Goal: Information Seeking & Learning: Learn about a topic

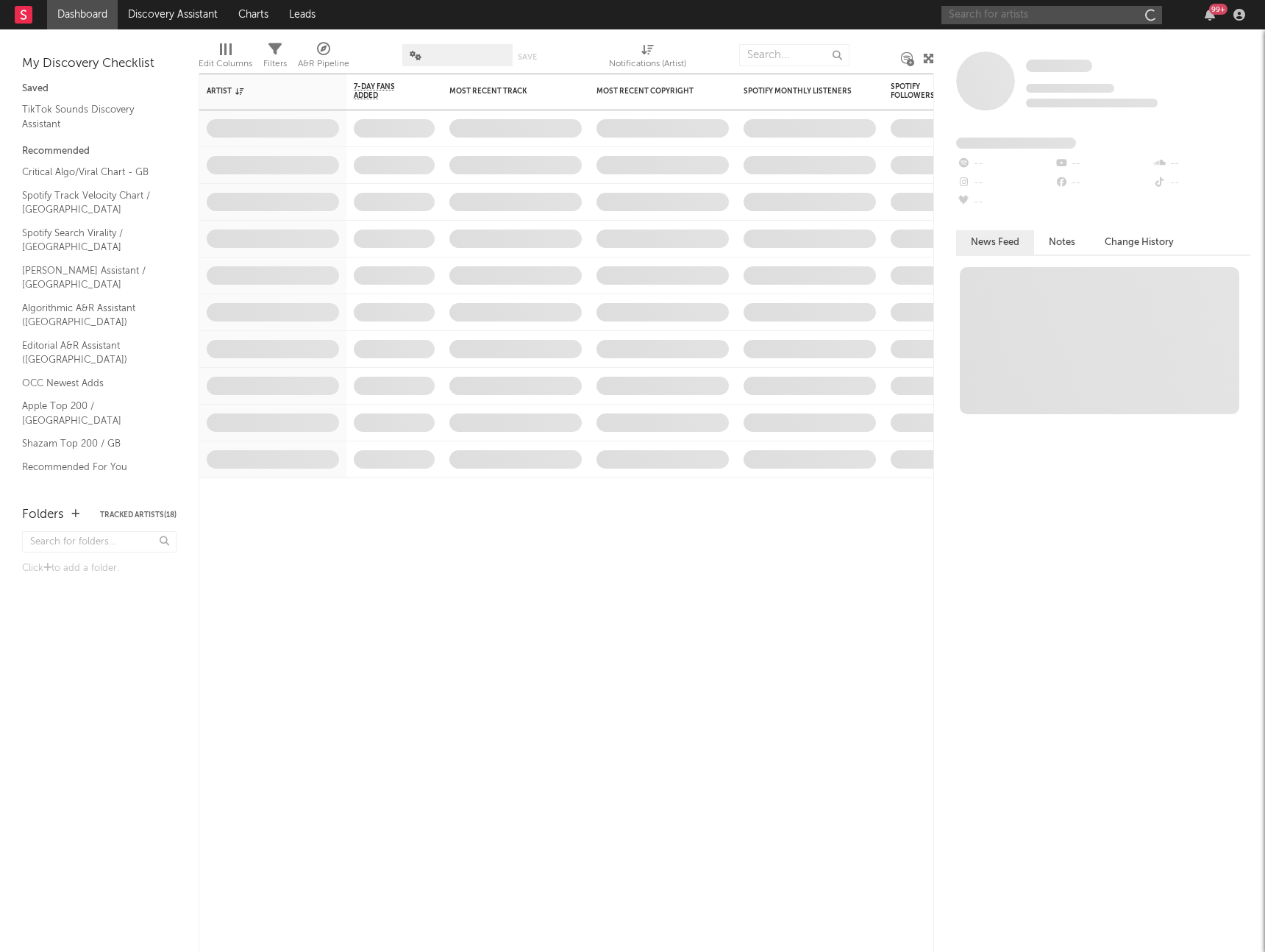
click at [971, 18] on input "text" at bounding box center [1052, 15] width 221 height 19
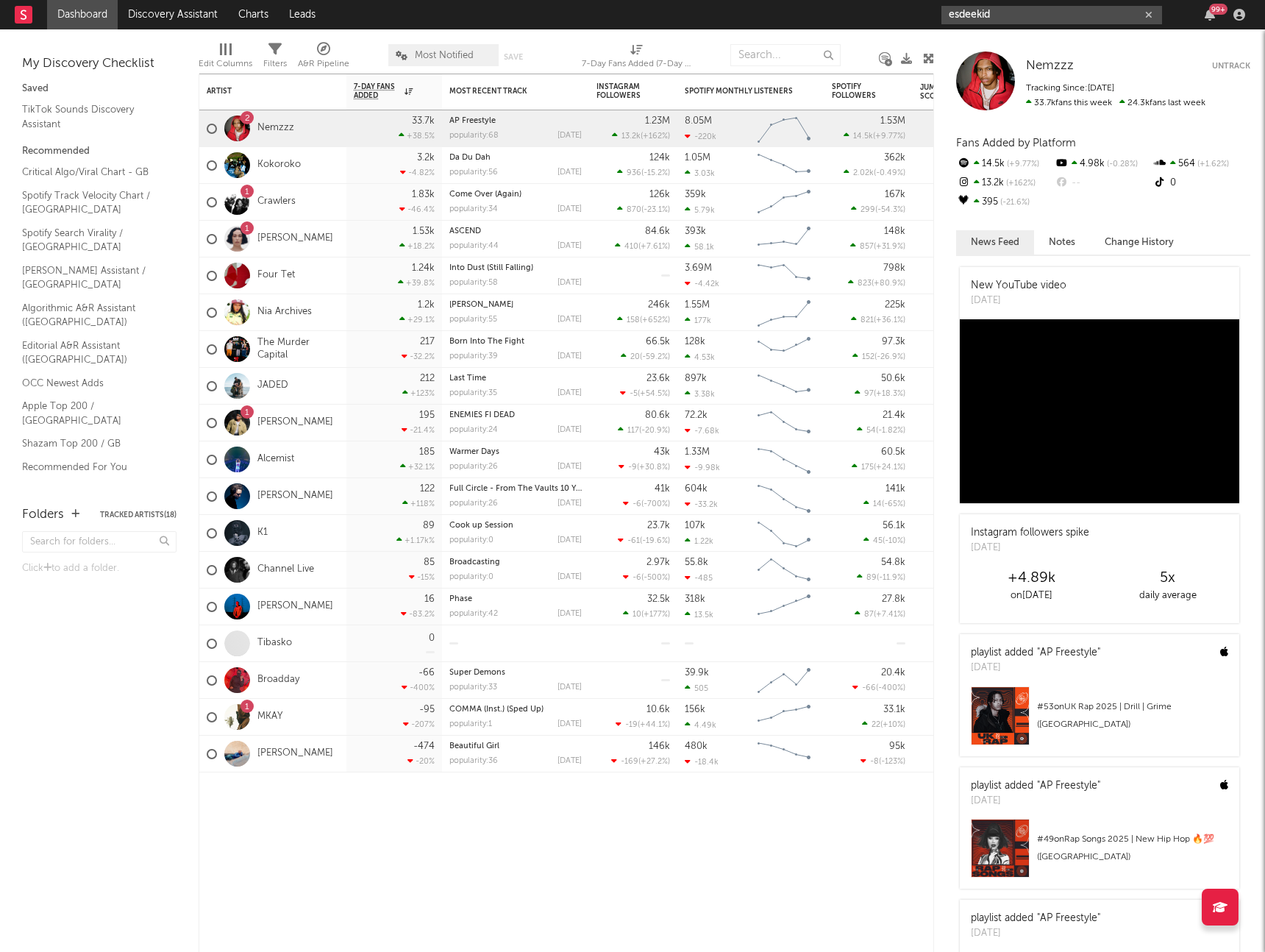
click at [999, 15] on input "esdeekid" at bounding box center [1052, 15] width 221 height 19
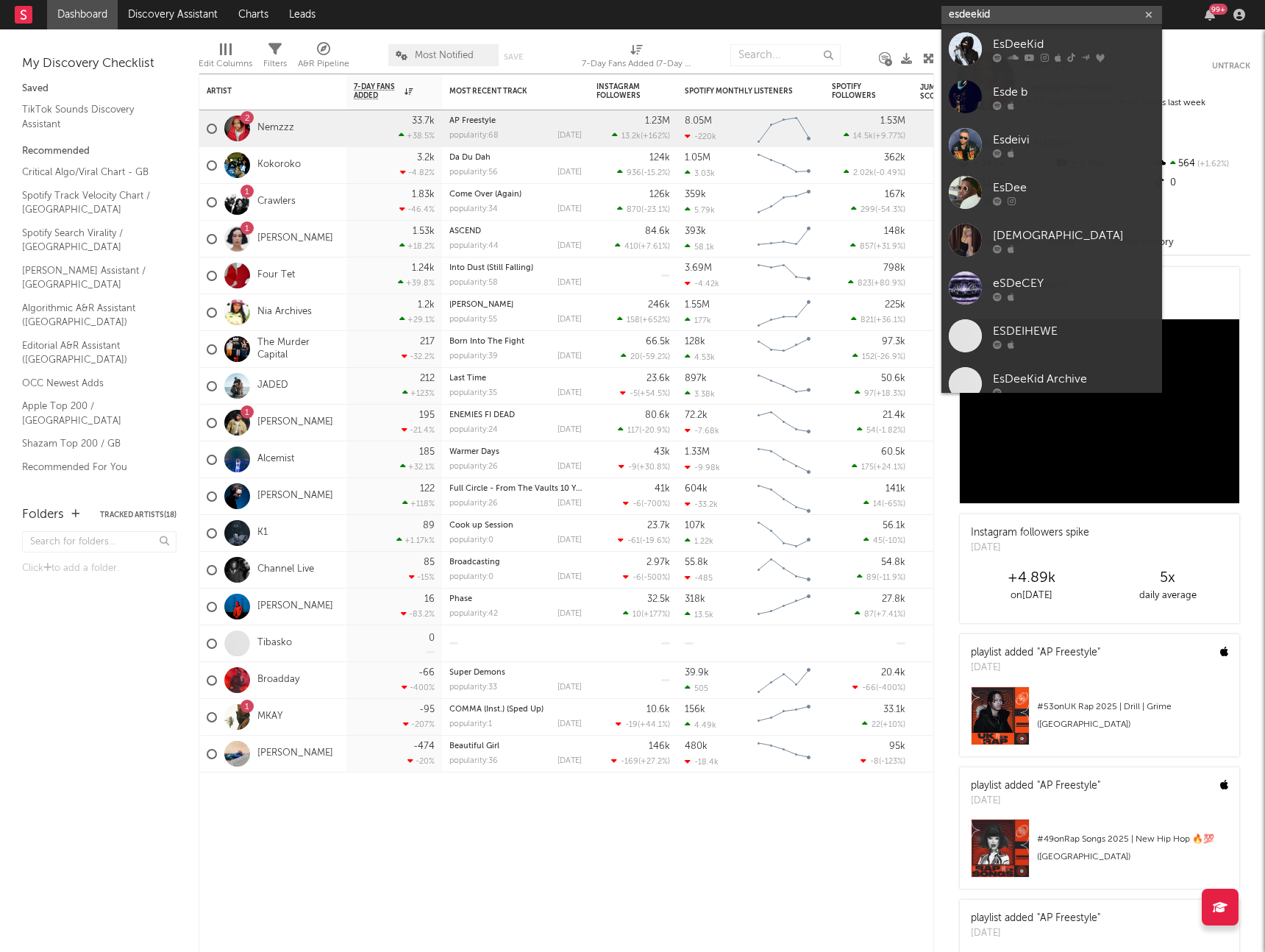
click at [999, 15] on input "esdeekid" at bounding box center [1052, 15] width 221 height 19
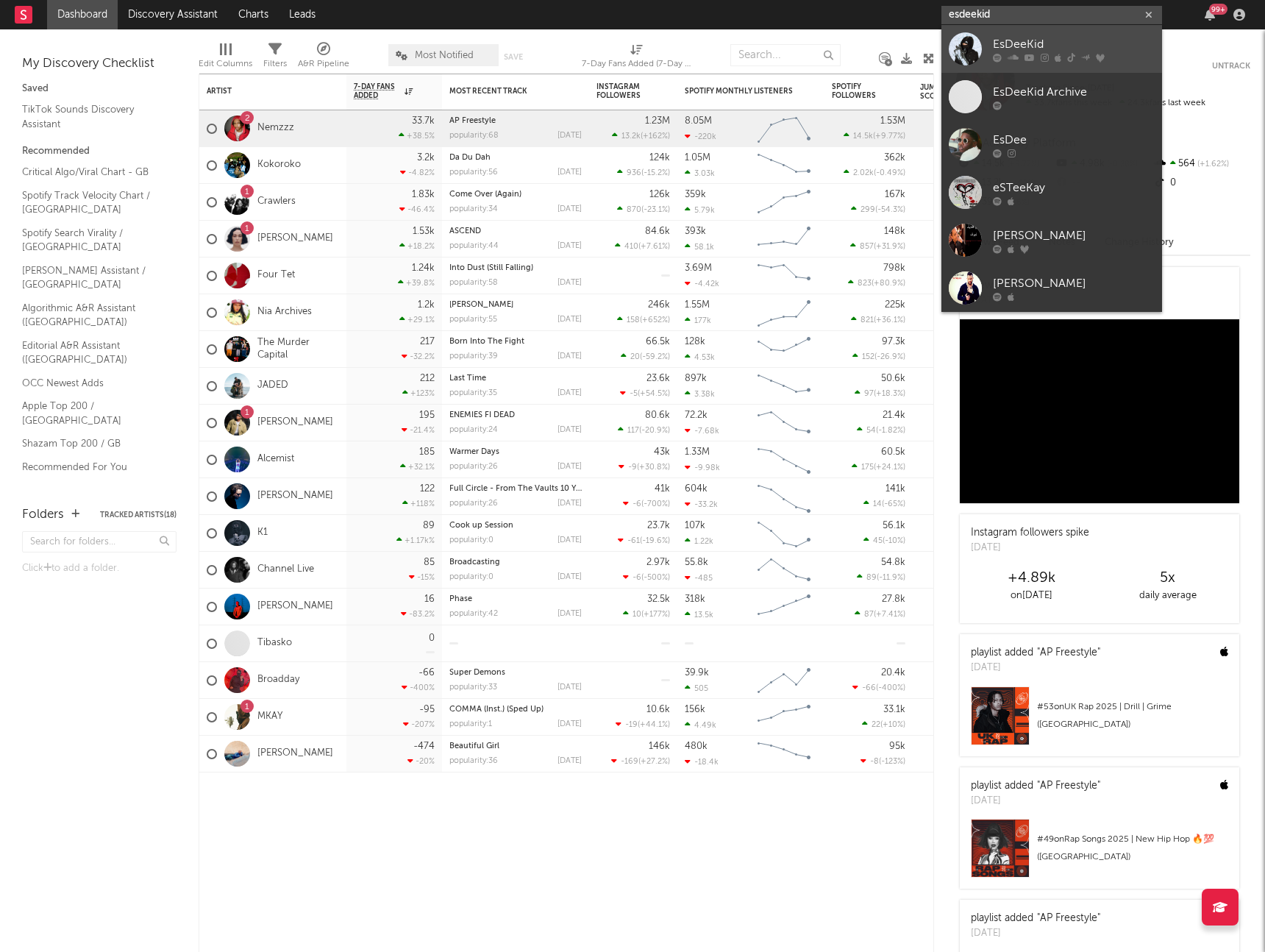
type input "esdeekid"
click at [960, 48] on div at bounding box center [965, 48] width 33 height 33
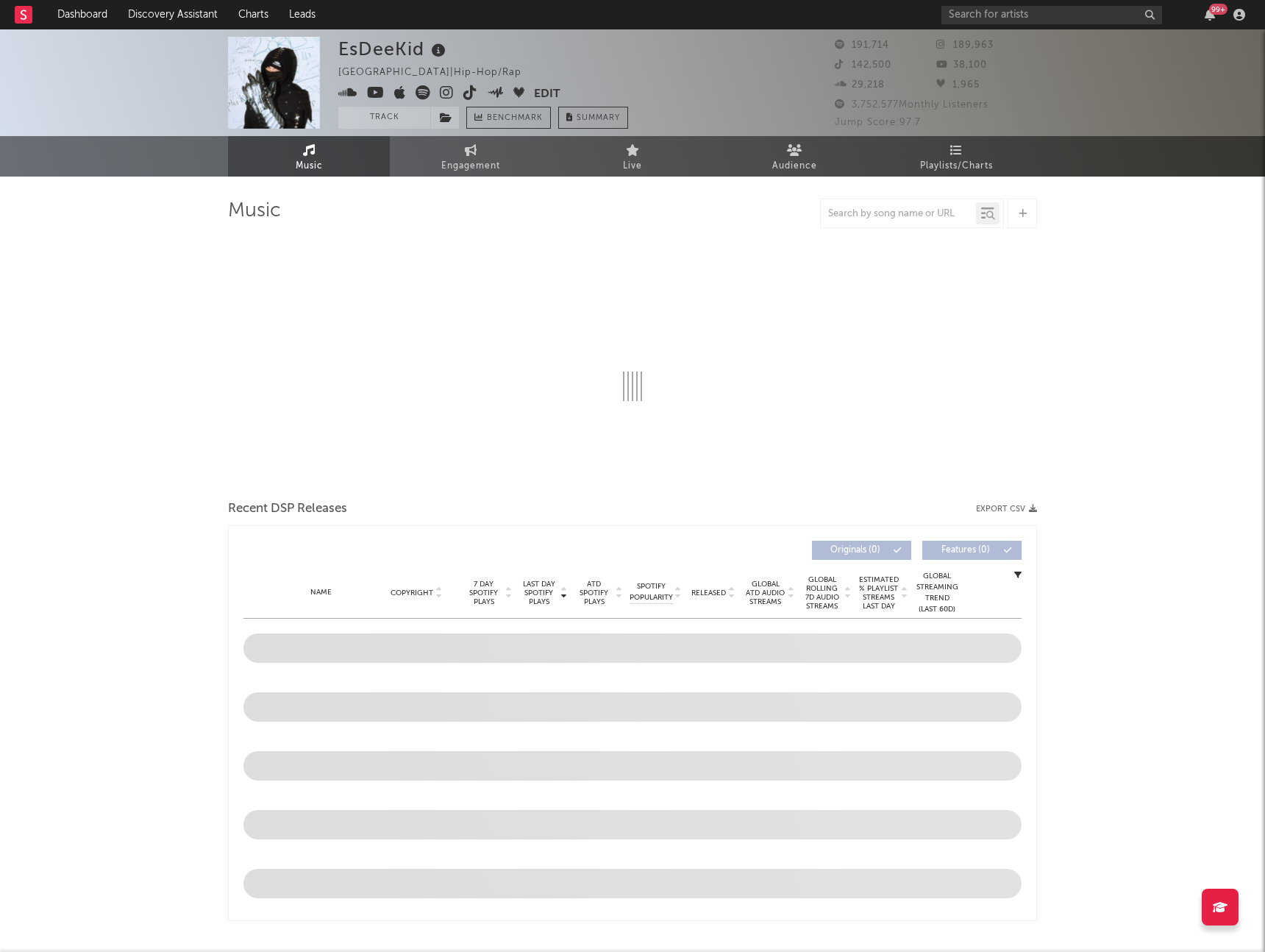
select select "6m"
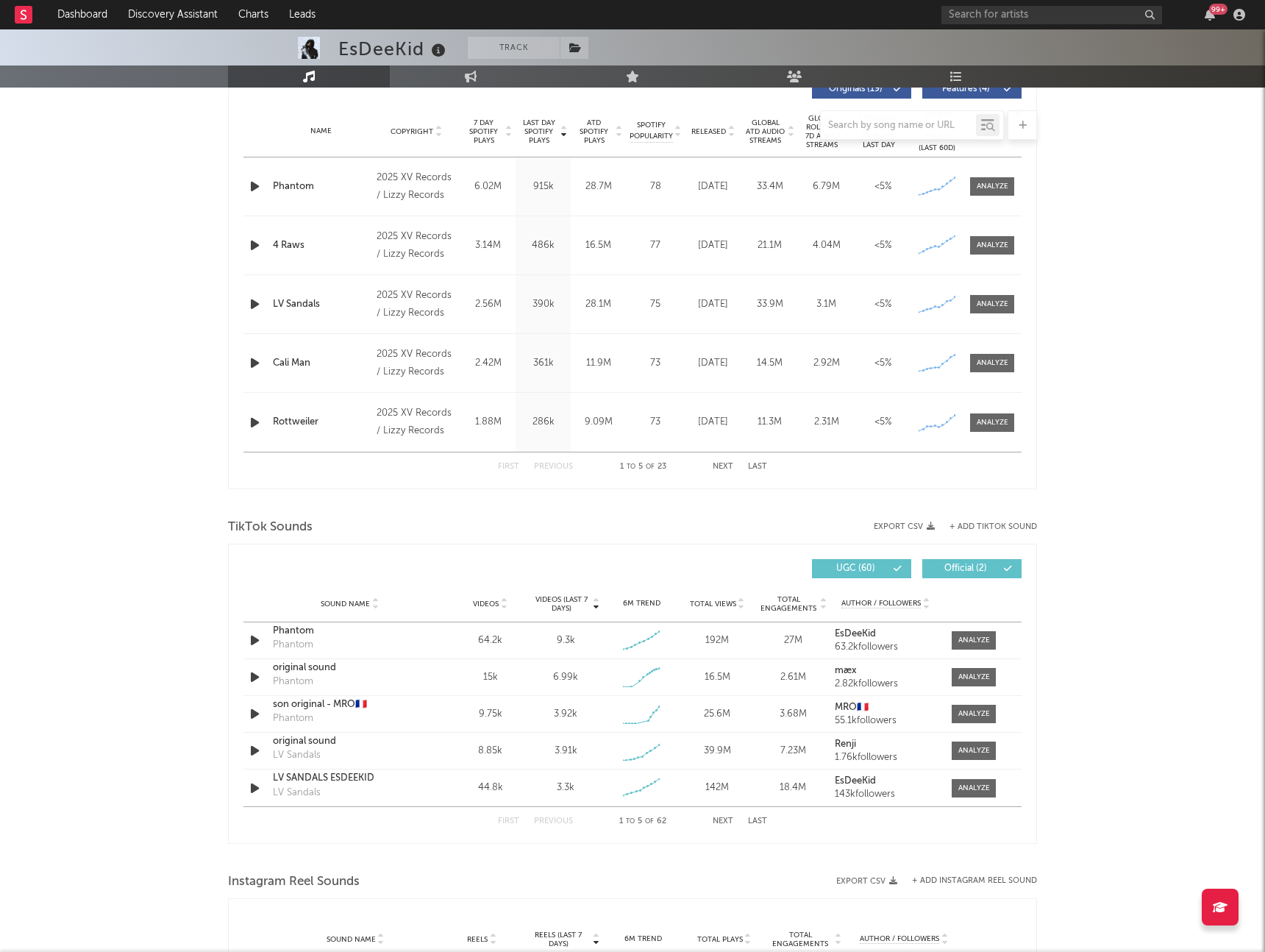
scroll to position [695, 0]
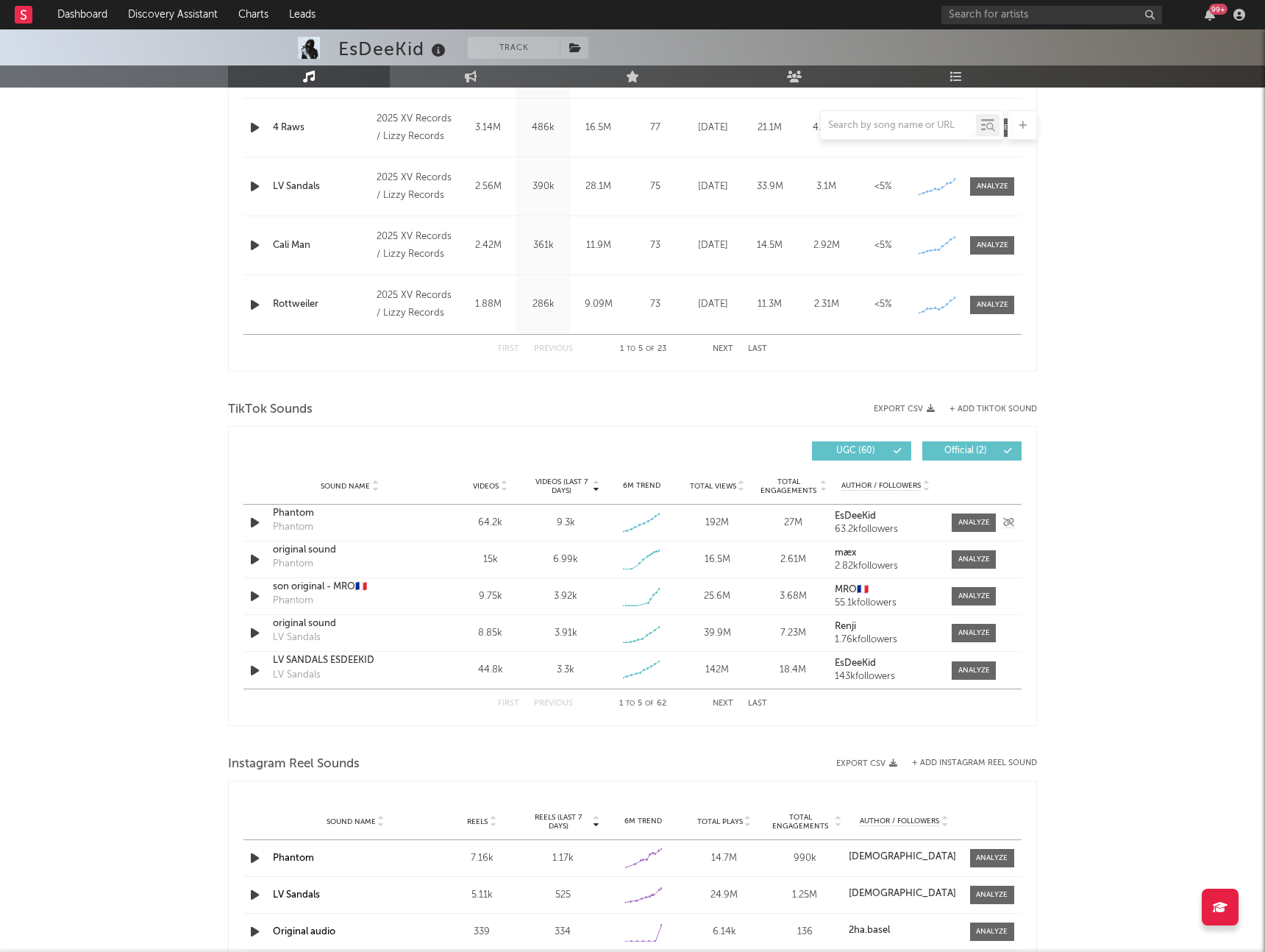
click at [477, 520] on div "64.2k" at bounding box center [490, 523] width 69 height 14
click at [969, 515] on span at bounding box center [974, 523] width 44 height 19
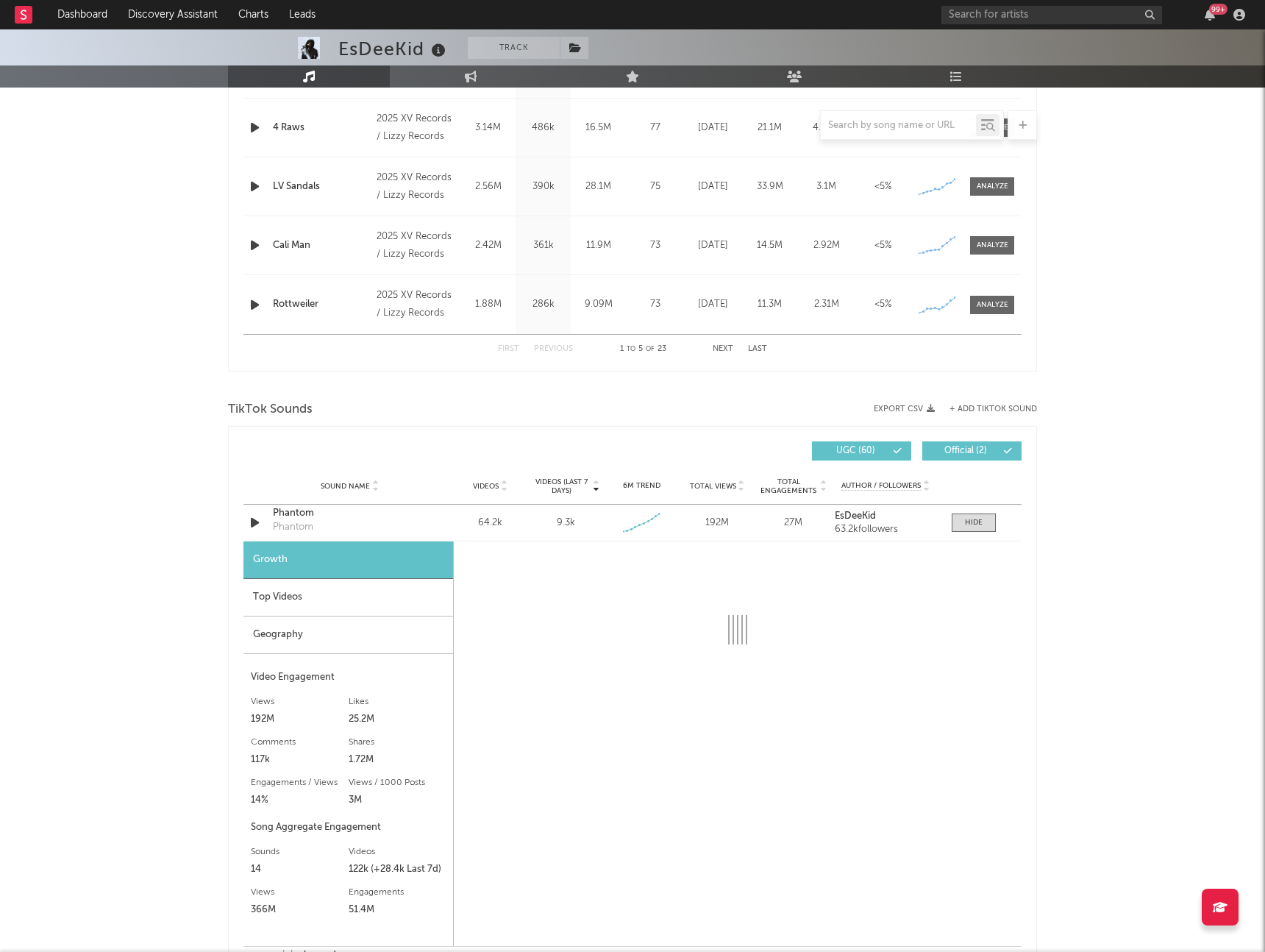
click at [281, 602] on div "Top Videos" at bounding box center [348, 597] width 210 height 37
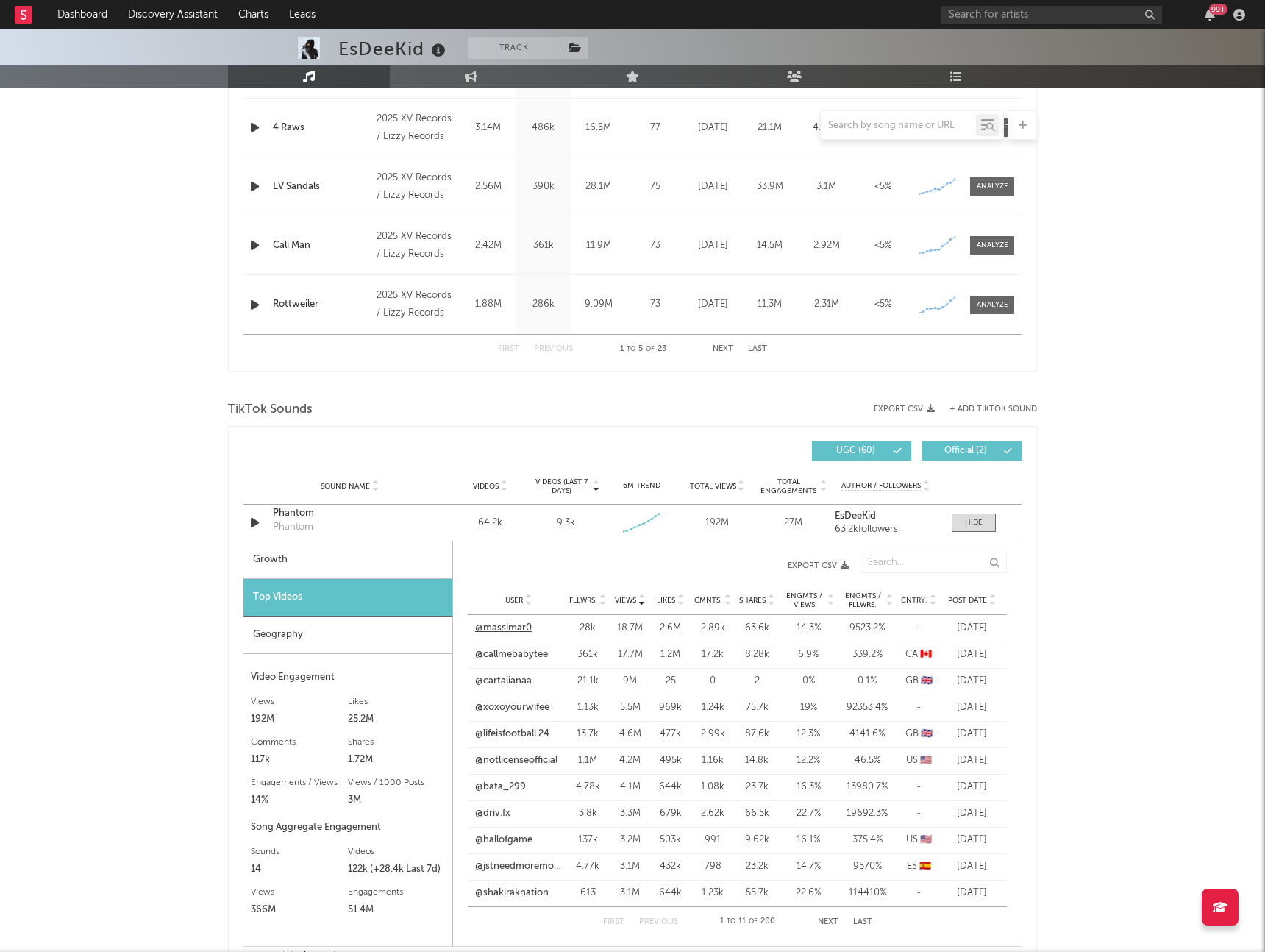
click at [501, 627] on link "@massimar0" at bounding box center [503, 628] width 57 height 14
click at [516, 652] on link "@callmebabytee" at bounding box center [512, 654] width 73 height 14
click at [515, 677] on link "@cartalianaa" at bounding box center [503, 680] width 57 height 14
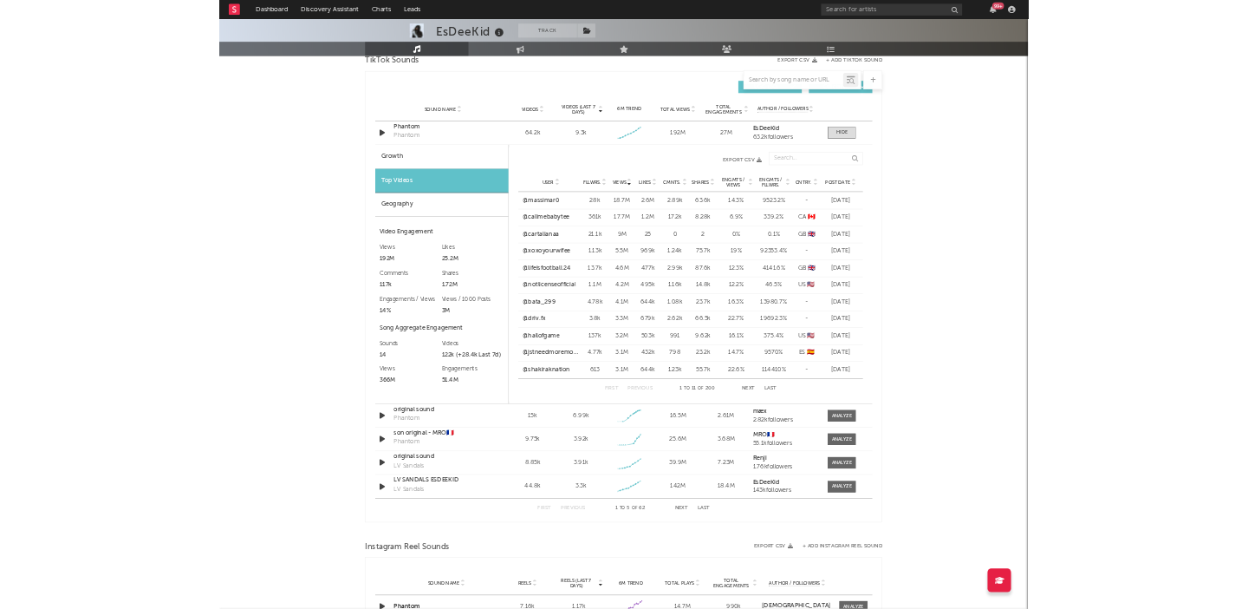
scroll to position [1205, 0]
